Goal: Obtain resource: Obtain resource

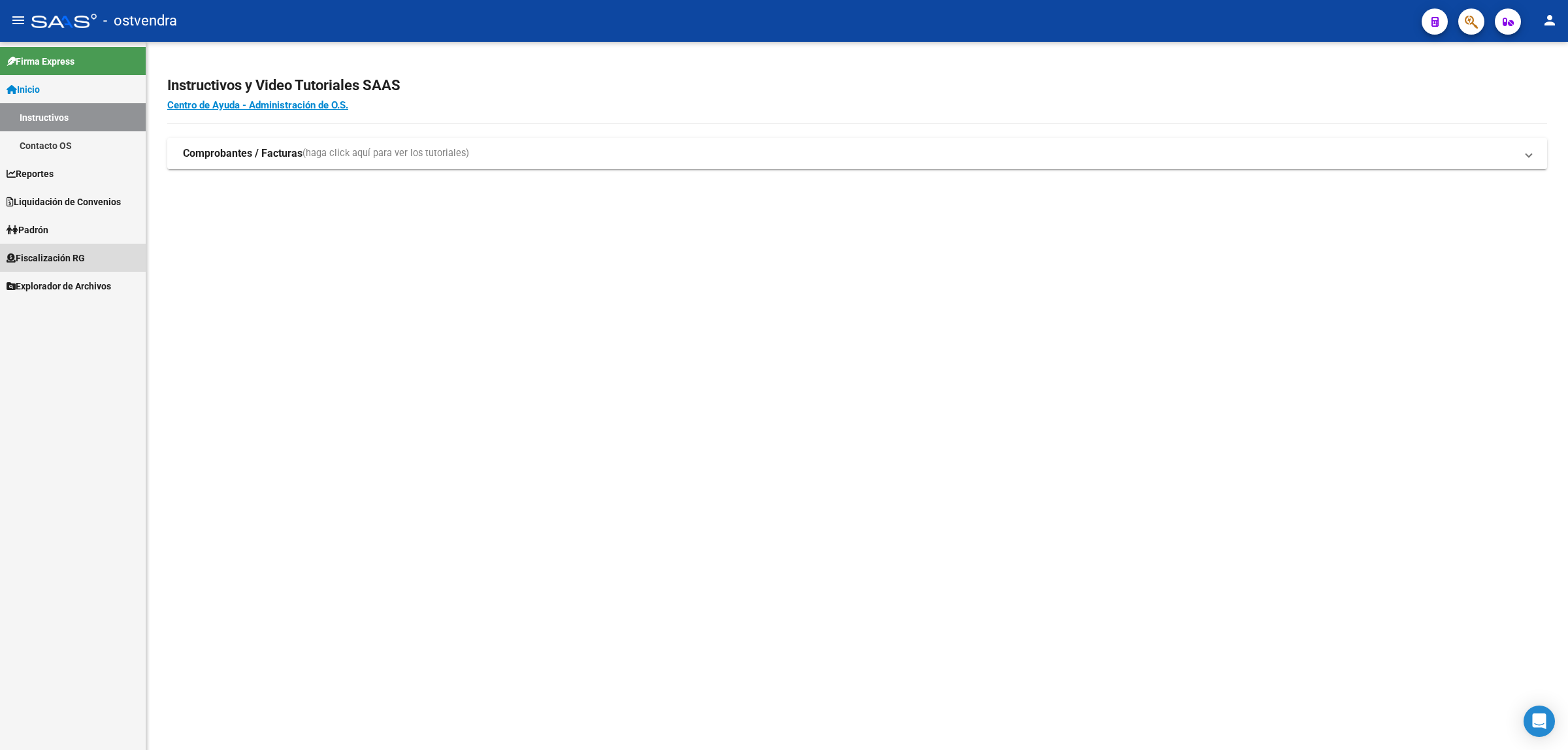
click at [105, 253] on link "Fiscalización RG" at bounding box center [72, 258] width 146 height 28
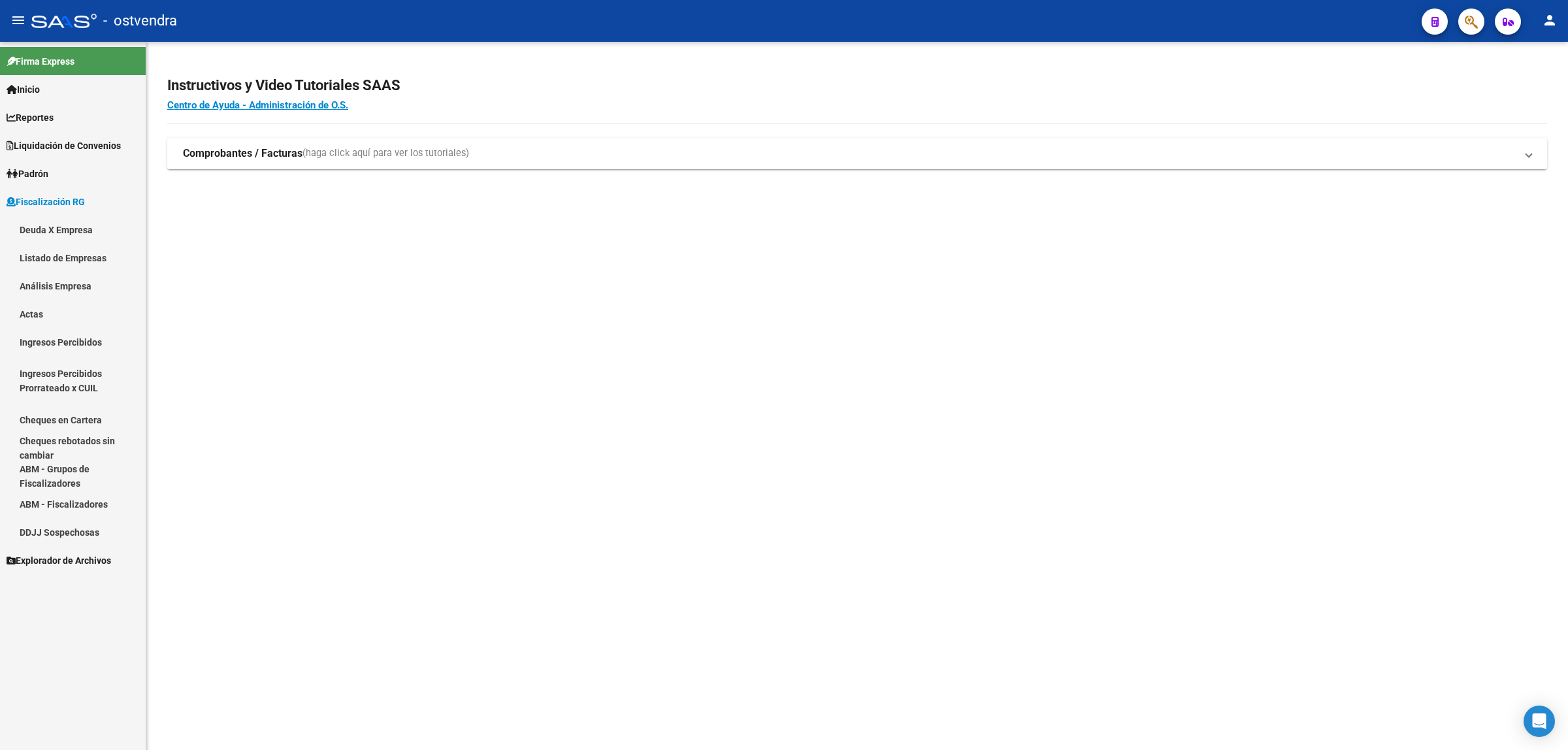
click at [87, 289] on link "Análisis Empresa" at bounding box center [72, 286] width 146 height 28
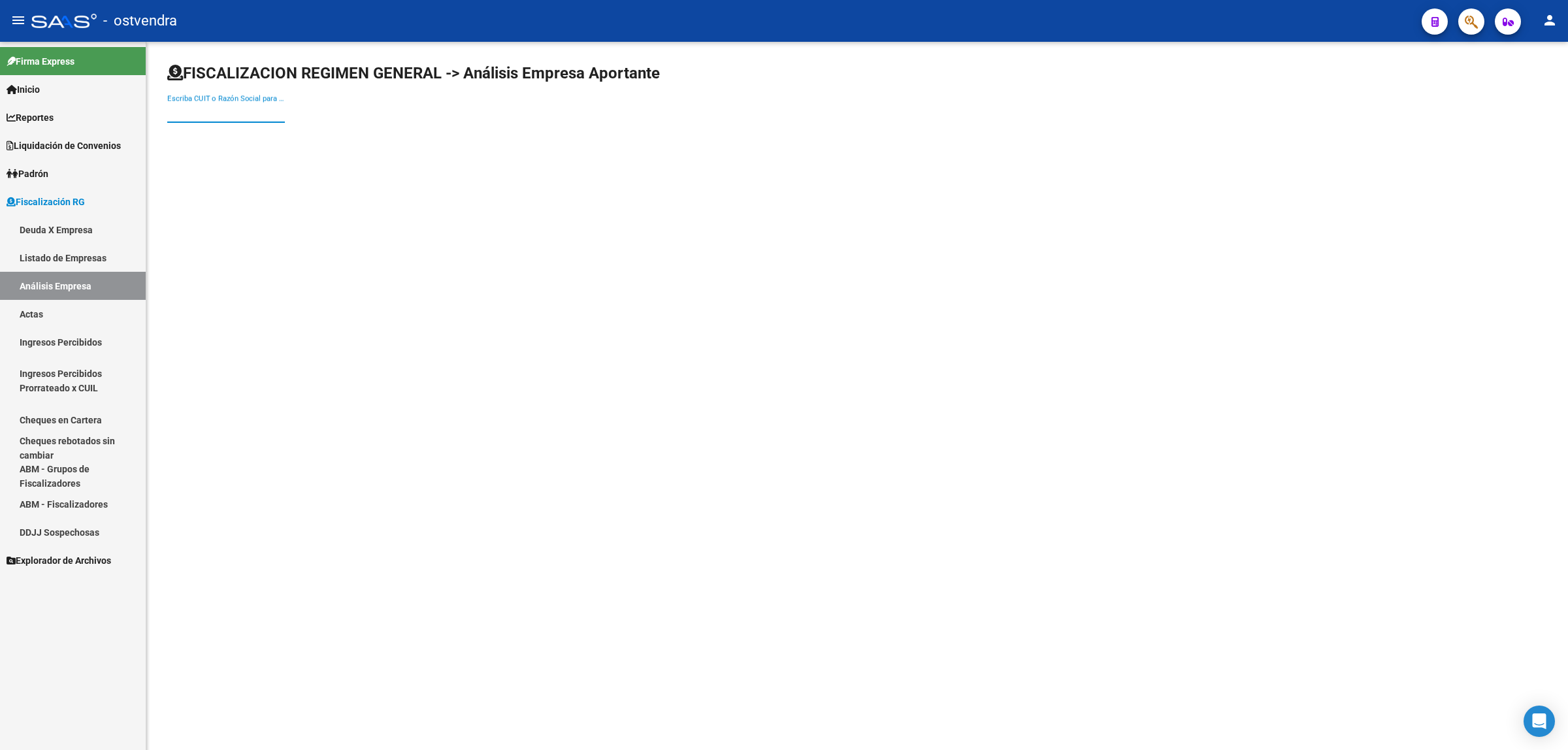
click at [209, 115] on input "Escriba CUIT o Razón Social para buscar" at bounding box center [226, 112] width 117 height 12
paste input "30517307099"
type input "30517307099"
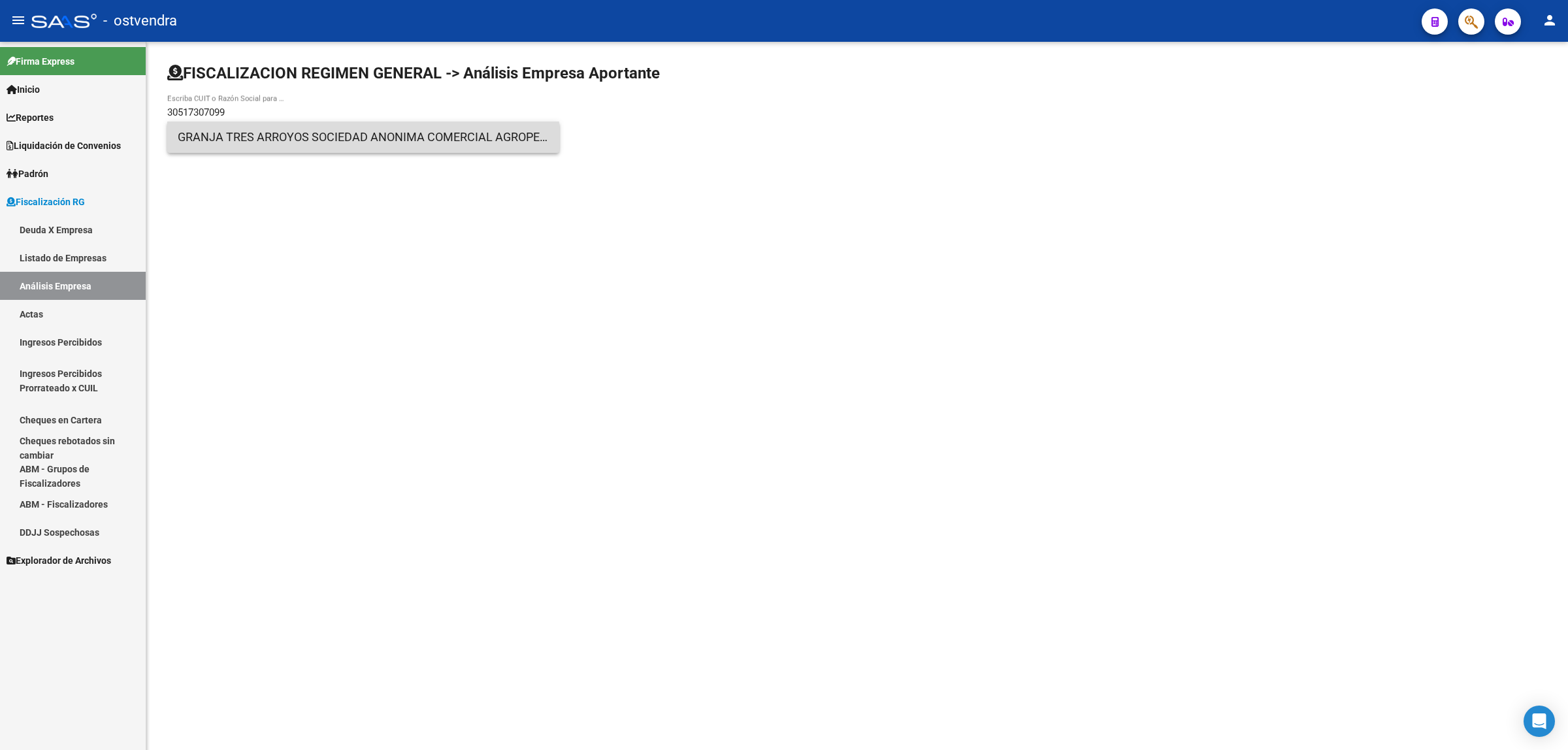
click at [242, 144] on span "GRANJA TRES ARROYOS SOCIEDAD ANONIMA COMERCIAL AGROPECUARIA FIN E INDUSTRIAL" at bounding box center [364, 137] width 372 height 31
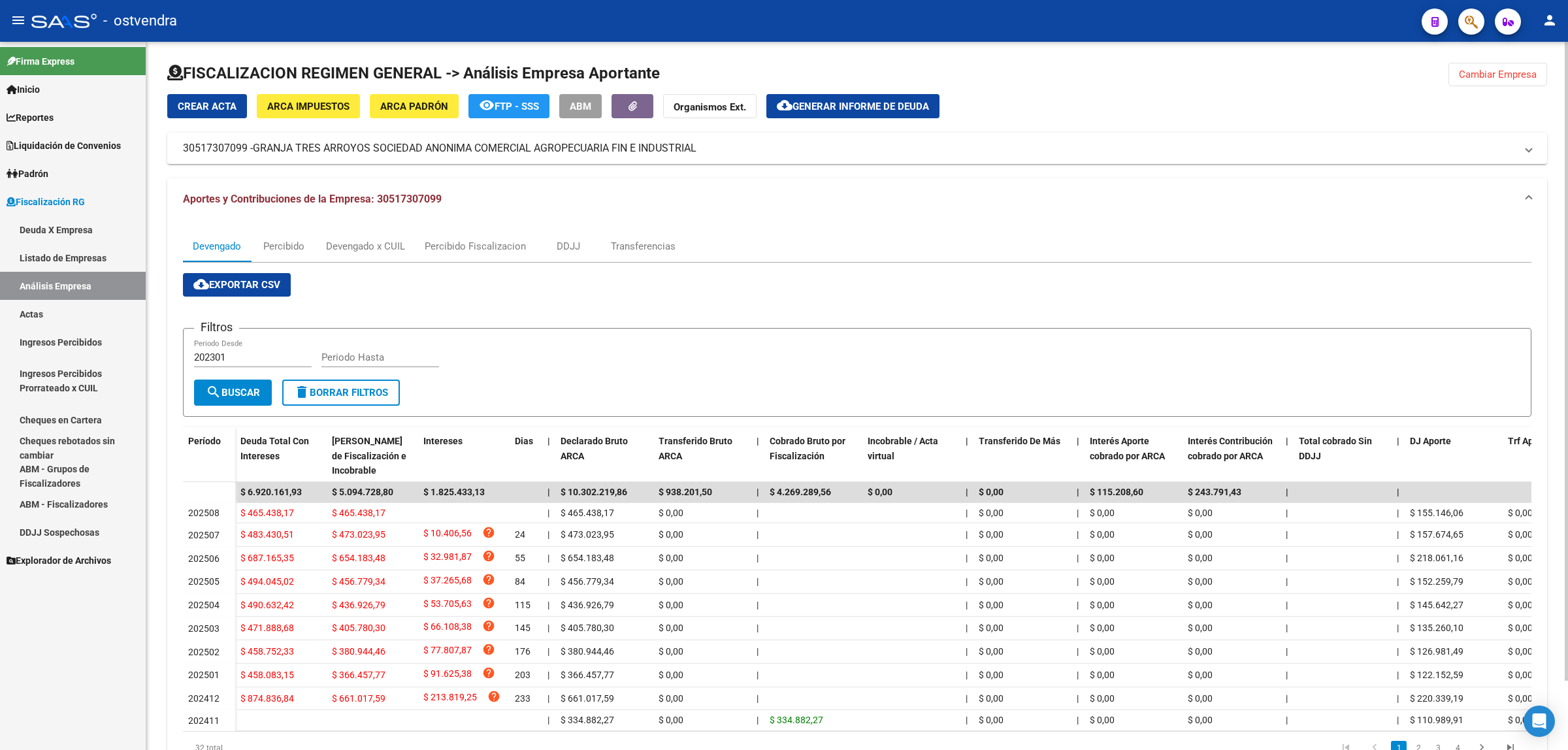
click at [275, 289] on span "cloud_download Exportar CSV" at bounding box center [237, 284] width 87 height 12
click at [398, 252] on div "Devengado x CUIL" at bounding box center [365, 246] width 79 height 14
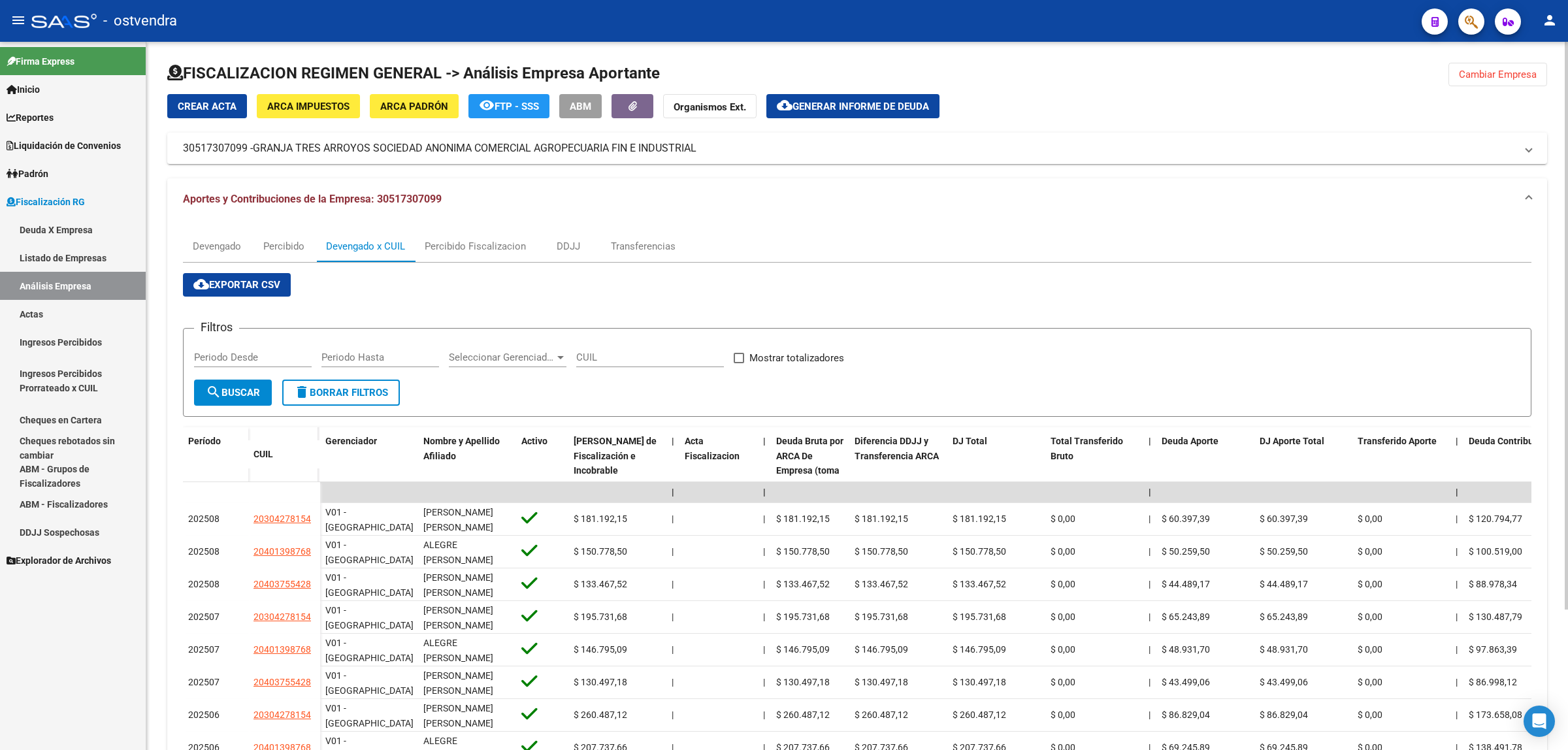
click at [256, 285] on span "cloud_download Exportar CSV" at bounding box center [237, 284] width 87 height 12
click at [844, 102] on span "Generar informe de deuda" at bounding box center [861, 106] width 137 height 12
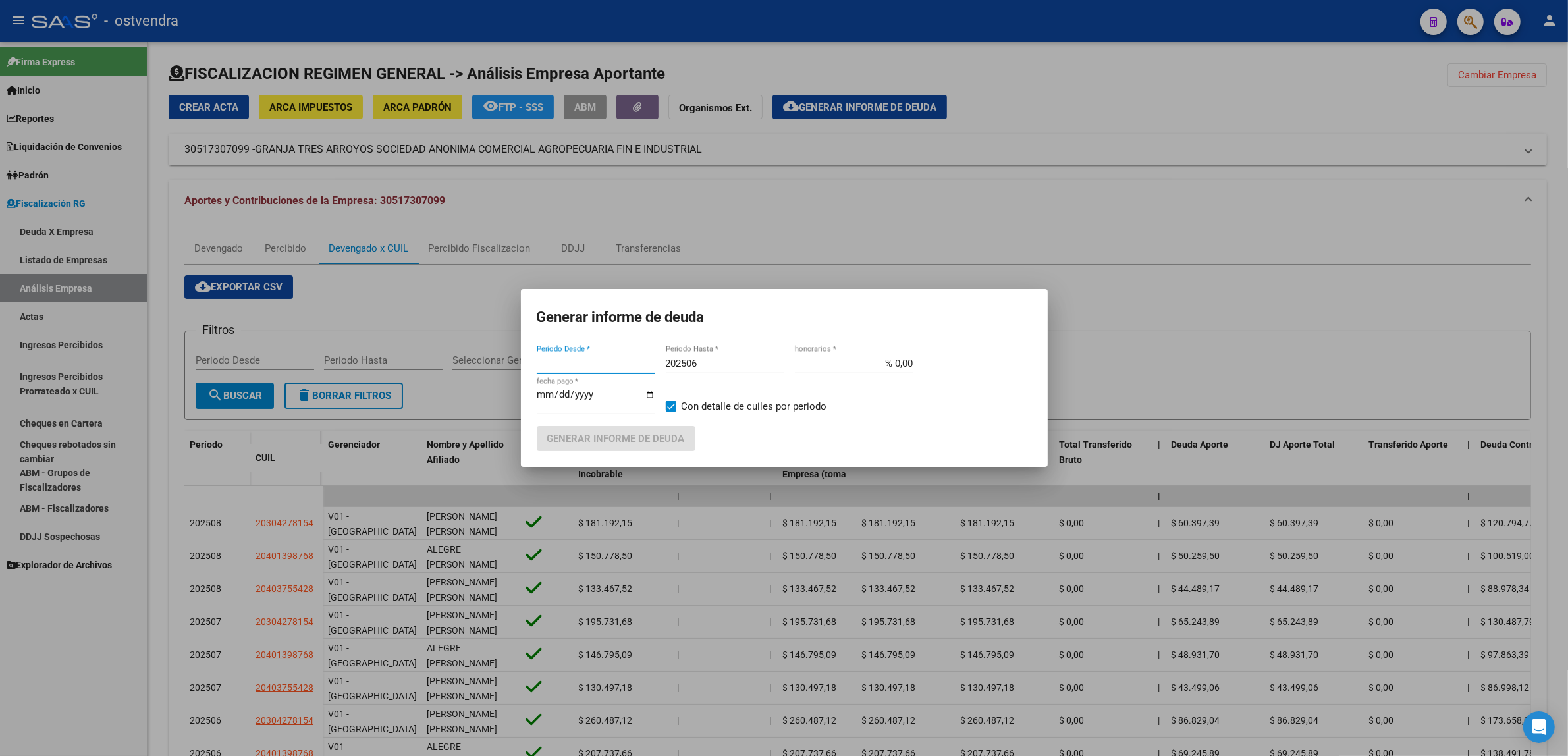
type input "202412"
click at [732, 367] on input "202506" at bounding box center [724, 363] width 118 height 12
type input "202509"
type input "[DATE]"
click at [640, 432] on button "Generar informe de deuda" at bounding box center [616, 438] width 159 height 25
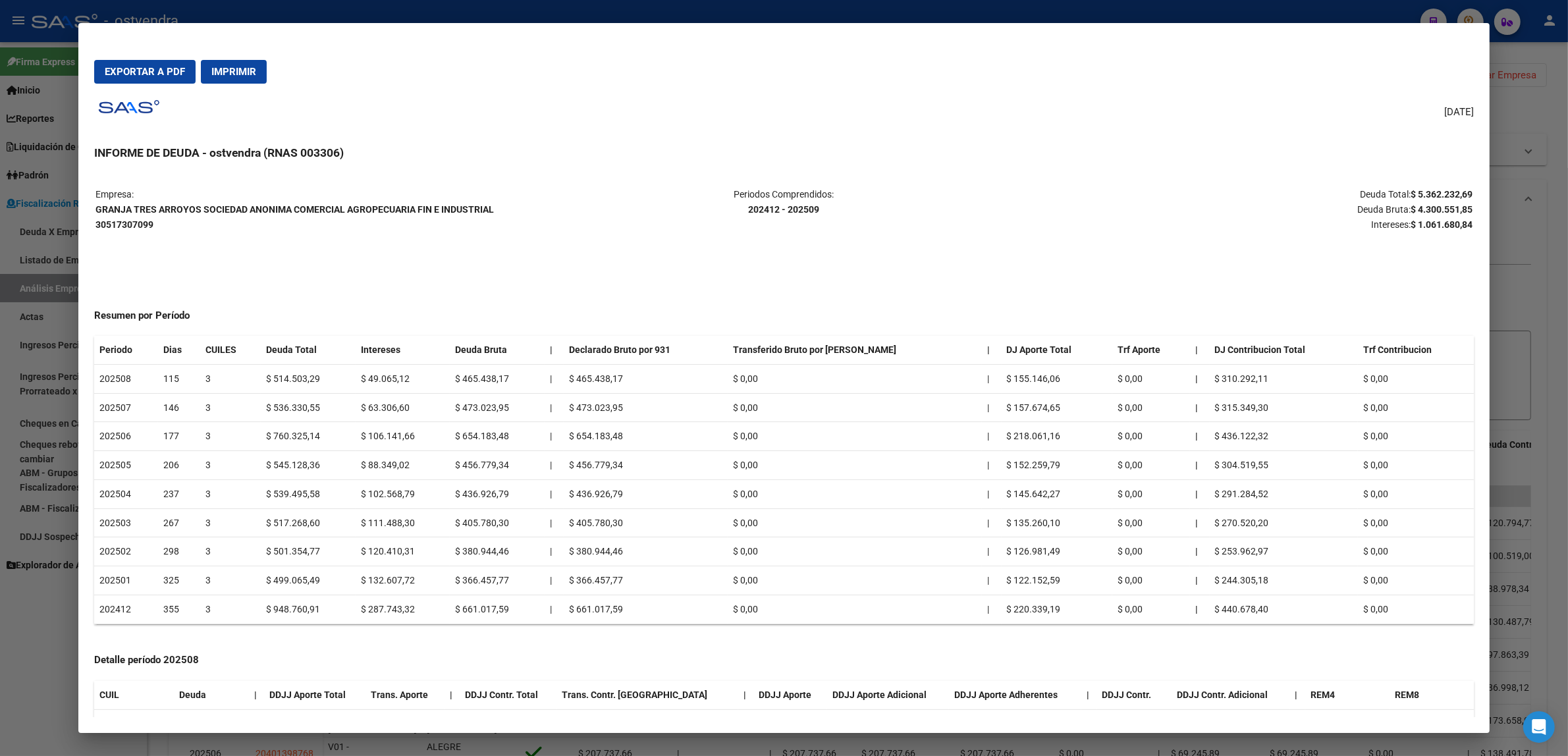
click at [161, 79] on button "Exportar a PDF" at bounding box center [145, 72] width 102 height 24
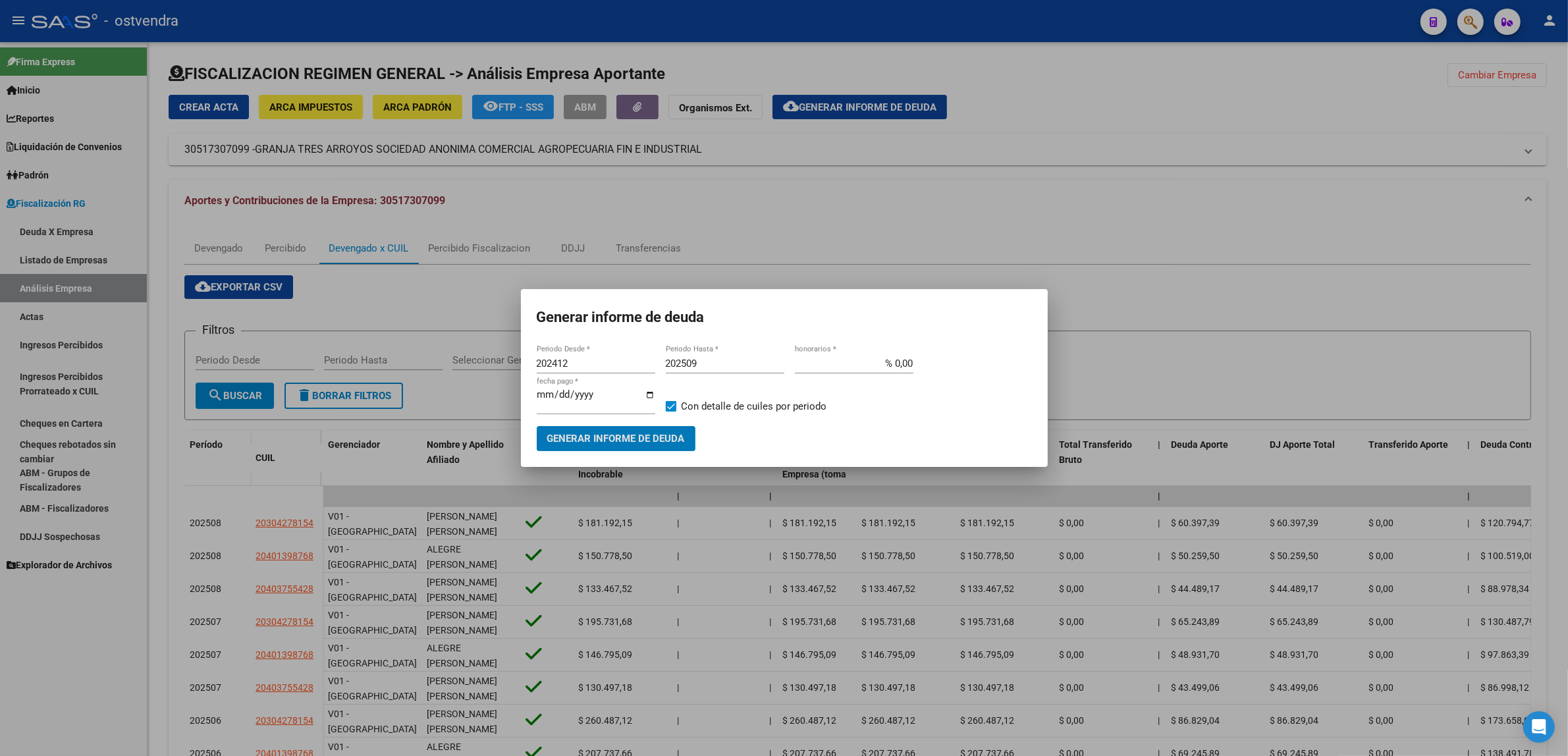
click at [569, 370] on div "202412 Periodo Desde *" at bounding box center [596, 363] width 118 height 20
click at [570, 370] on div "202412 Periodo Desde *" at bounding box center [596, 363] width 118 height 20
click at [574, 366] on input "202412" at bounding box center [596, 363] width 118 height 12
type input "201901"
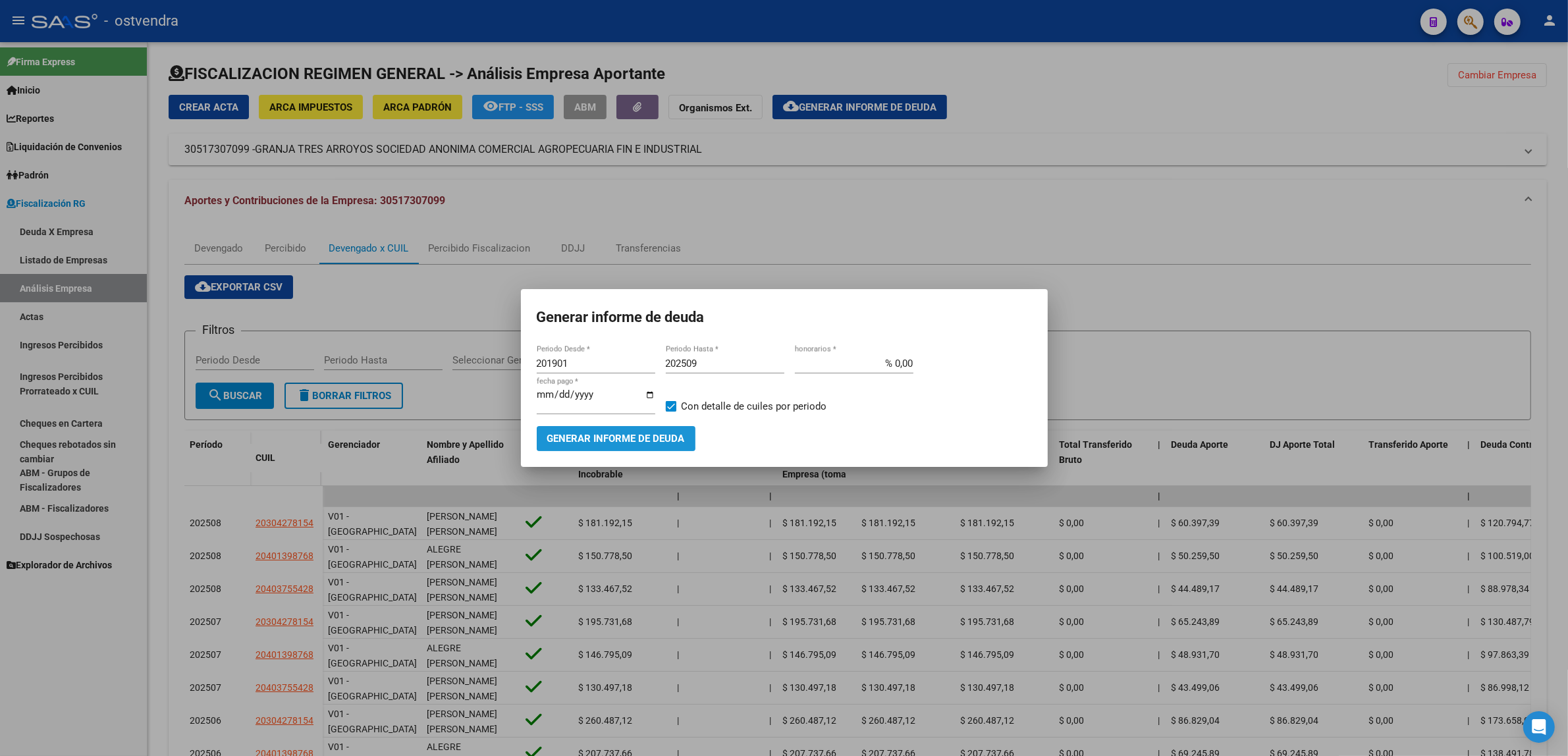
click at [606, 433] on span "Generar informe de deuda" at bounding box center [616, 439] width 138 height 12
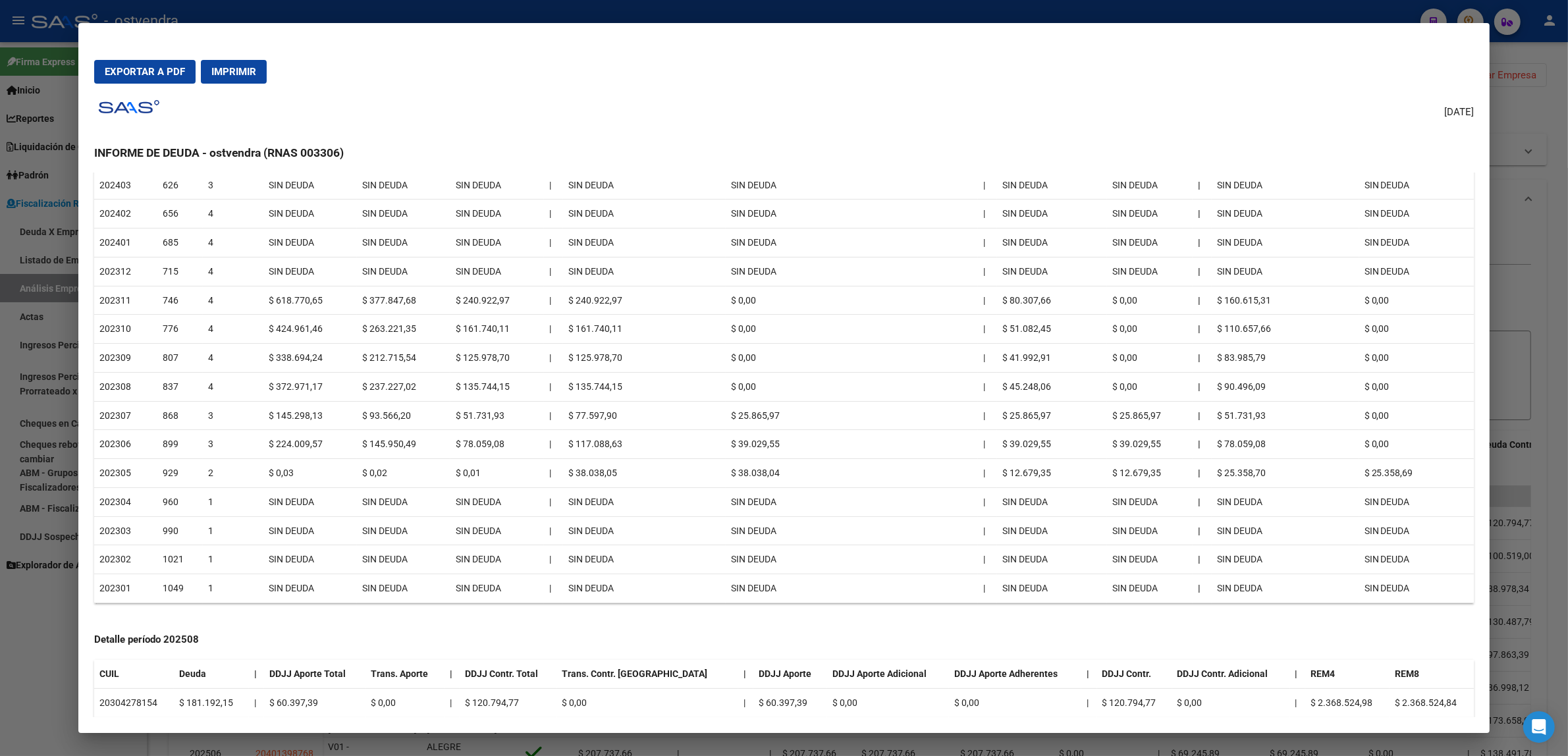
scroll to position [646, 0]
